Goal: Complete application form: Complete application form

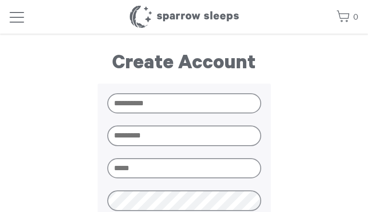
type input "**********"
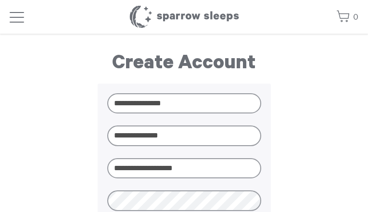
type input "**********"
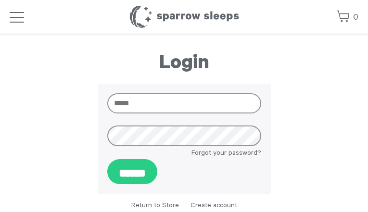
type input "**********"
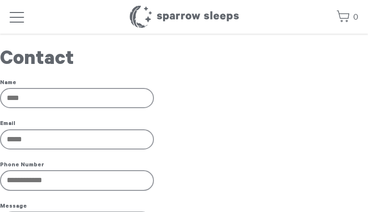
type input "**********"
